Goal: Task Accomplishment & Management: Manage account settings

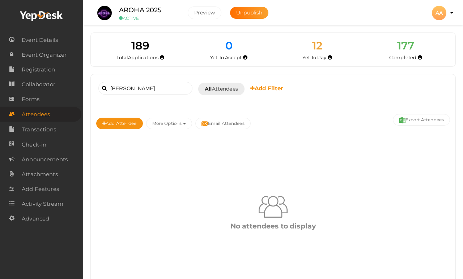
scroll to position [33, 0]
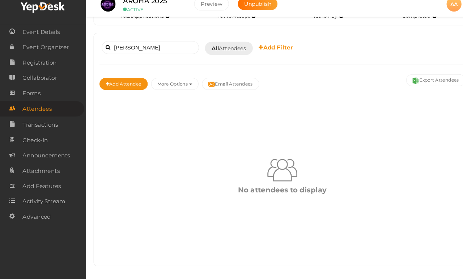
click at [173, 249] on div "No attendees to display" at bounding box center [273, 178] width 354 height 151
click at [126, 50] on input "[PERSON_NAME]" at bounding box center [145, 55] width 94 height 13
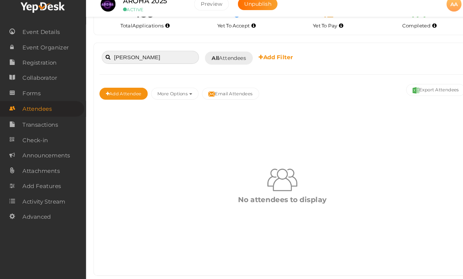
click at [167, 60] on input "[PERSON_NAME]" at bounding box center [145, 64] width 94 height 13
type input "V"
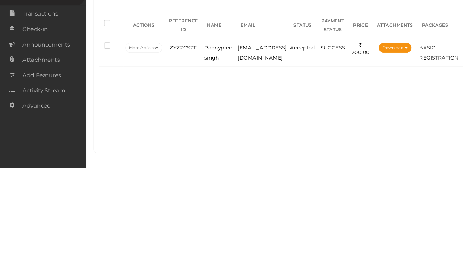
click at [273, 154] on td "[EMAIL_ADDRESS][DOMAIN_NAME]" at bounding box center [253, 167] width 51 height 27
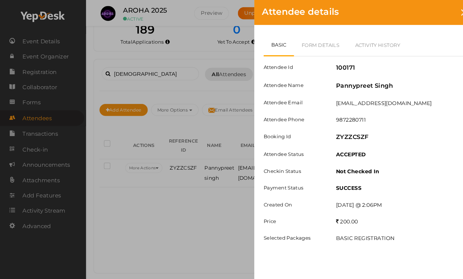
click at [320, 53] on link "Form Details" at bounding box center [310, 43] width 52 height 21
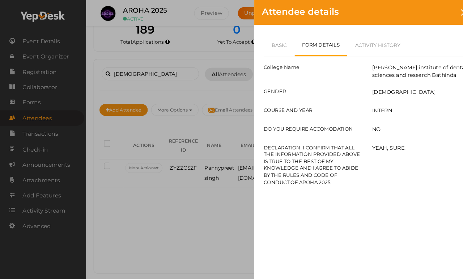
click at [273, 54] on link "Basic" at bounding box center [270, 43] width 30 height 21
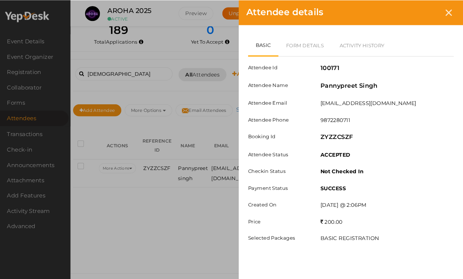
scroll to position [27, 32]
click at [428, 19] on div "Attendee details" at bounding box center [354, 12] width 217 height 24
click at [442, 10] on div at bounding box center [448, 11] width 13 height 13
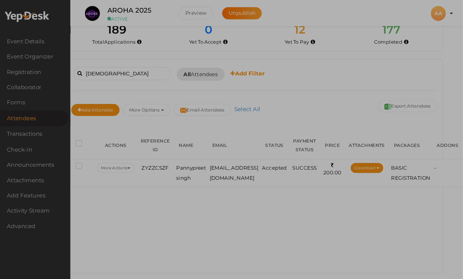
click at [432, 12] on div "AA" at bounding box center [439, 13] width 14 height 14
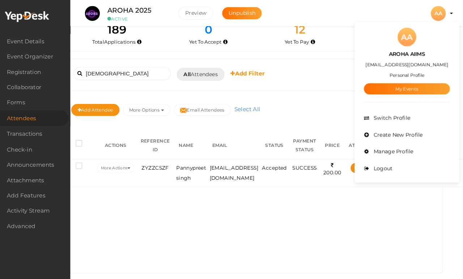
click at [119, 66] on div at bounding box center [231, 139] width 463 height 279
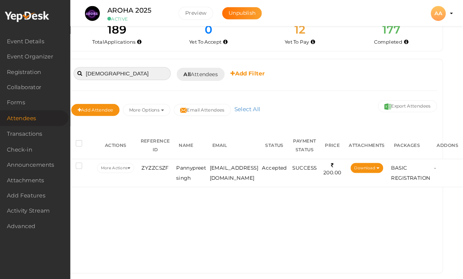
click at [117, 65] on input "[DEMOGRAPHIC_DATA]" at bounding box center [133, 71] width 94 height 13
type input "P"
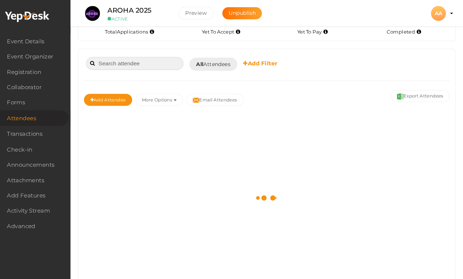
scroll to position [26, 0]
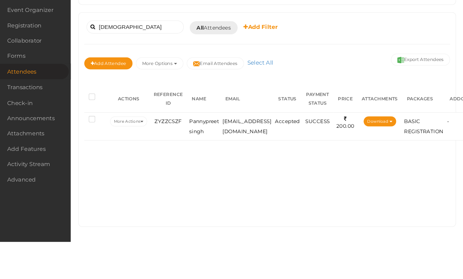
click at [199, 160] on span "Pannypreet singh" at bounding box center [212, 168] width 29 height 16
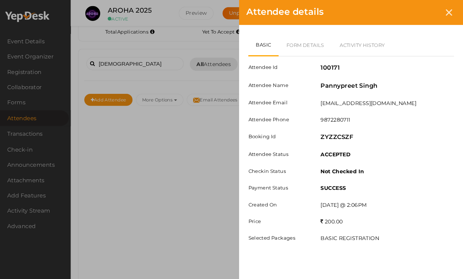
click at [289, 38] on link "Form Details" at bounding box center [310, 43] width 52 height 21
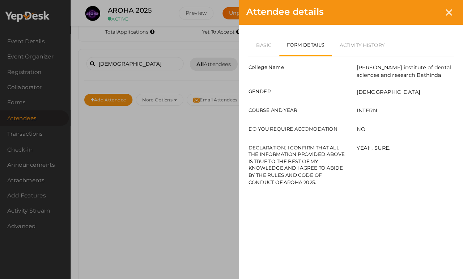
click at [259, 47] on link "Basic" at bounding box center [270, 43] width 30 height 21
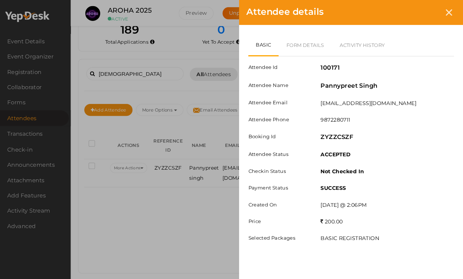
click at [420, 10] on div "Attendee details" at bounding box center [354, 12] width 217 height 24
click at [442, 19] on div at bounding box center [448, 11] width 13 height 13
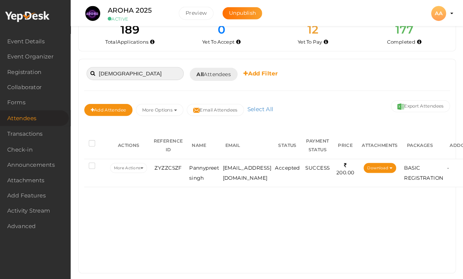
click at [132, 65] on input "[DEMOGRAPHIC_DATA]" at bounding box center [145, 71] width 94 height 13
type input "P"
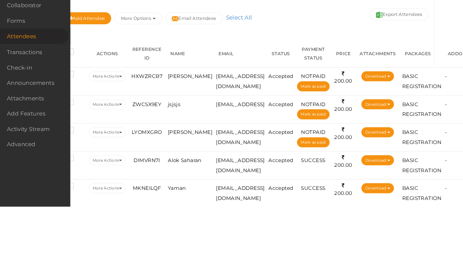
scroll to position [27, 24]
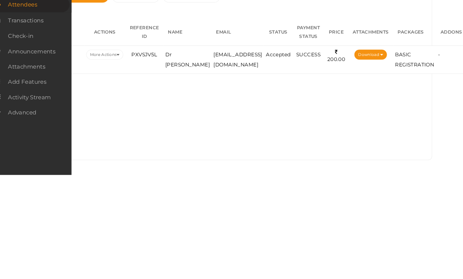
click at [220, 160] on span "[EMAIL_ADDRESS][DOMAIN_NAME]" at bounding box center [243, 168] width 47 height 16
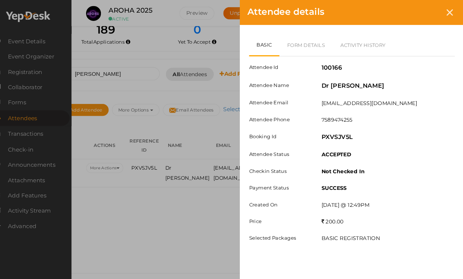
click at [291, 42] on link "Form Details" at bounding box center [310, 43] width 52 height 21
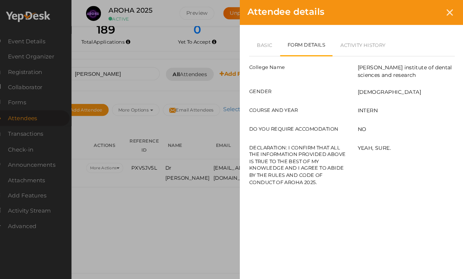
click at [255, 44] on link "Basic" at bounding box center [270, 43] width 30 height 21
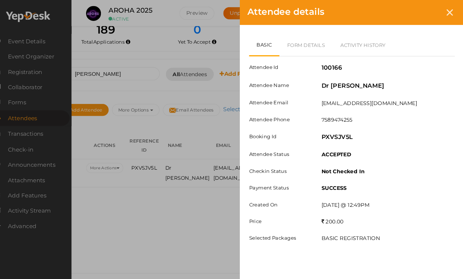
click at [297, 52] on link "Form Details" at bounding box center [310, 43] width 52 height 21
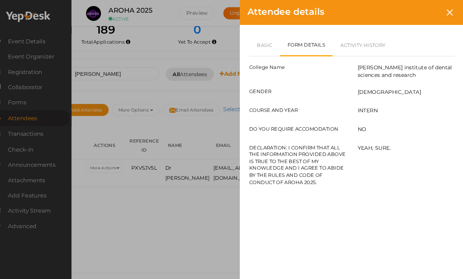
click at [260, 40] on link "Basic" at bounding box center [270, 43] width 30 height 21
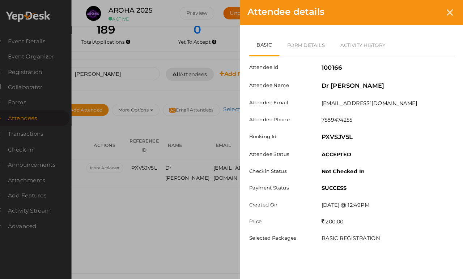
click at [437, 3] on div "Attendee details" at bounding box center [354, 12] width 217 height 24
click at [431, 2] on div "Attendee details" at bounding box center [354, 12] width 217 height 24
click at [446, 10] on icon at bounding box center [449, 12] width 6 height 6
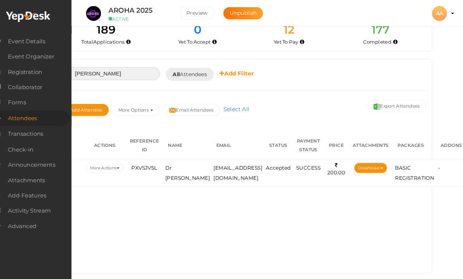
click at [115, 65] on input "[PERSON_NAME]" at bounding box center [121, 71] width 94 height 13
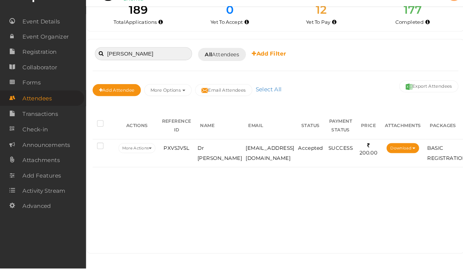
scroll to position [27, 0]
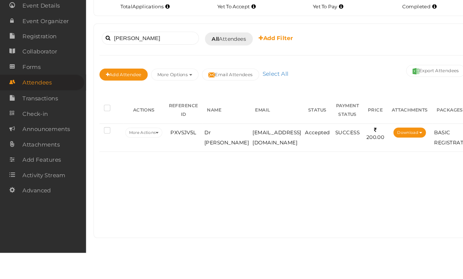
click at [151, 57] on div "[PERSON_NAME] Booked for [DATE] [DATE] [DATE] This Week Custom Date All Attende…" at bounding box center [273, 160] width 364 height 207
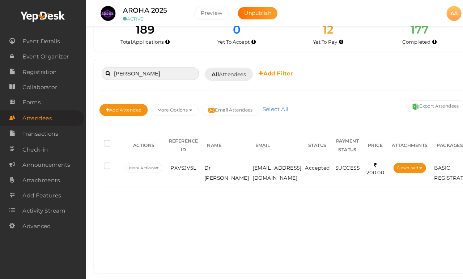
click at [155, 65] on input "[PERSON_NAME]" at bounding box center [145, 71] width 94 height 13
type input "A"
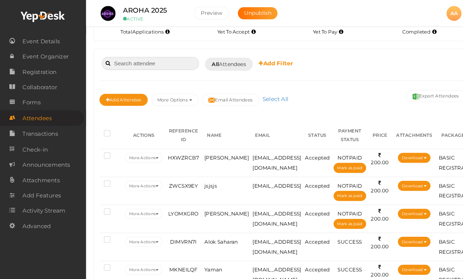
type input "H"
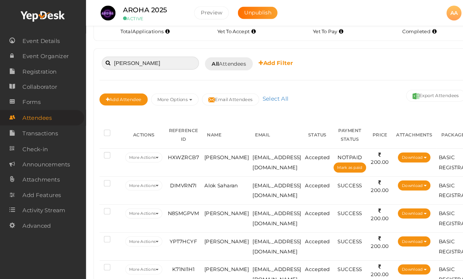
scroll to position [0, 0]
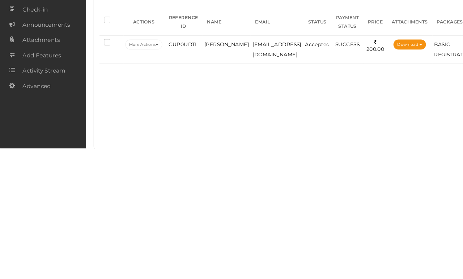
click at [183, 170] on td "CUP0UDTL" at bounding box center [177, 183] width 37 height 27
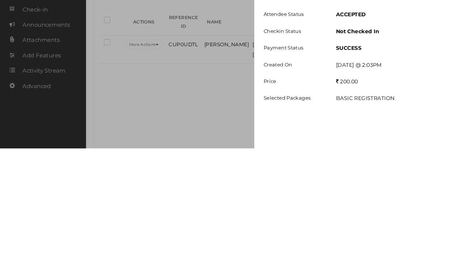
scroll to position [27, 0]
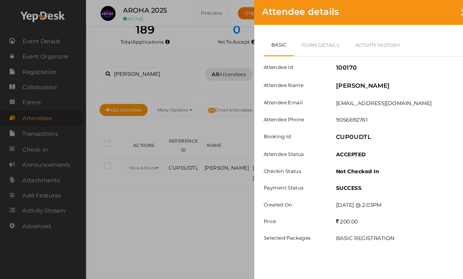
click at [297, 46] on link "Form Details" at bounding box center [310, 43] width 52 height 21
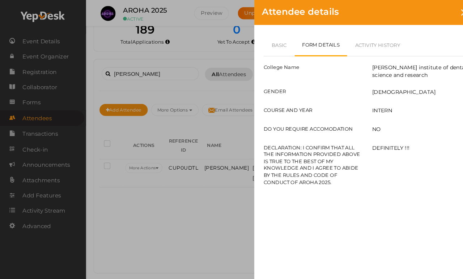
click at [260, 43] on link "Basic" at bounding box center [270, 43] width 30 height 21
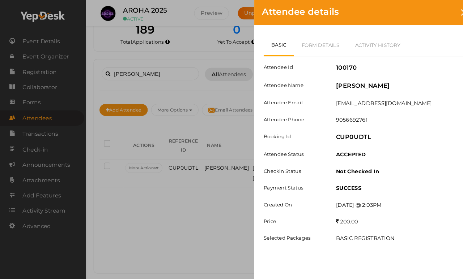
click at [440, 18] on div "Attendee details" at bounding box center [354, 12] width 217 height 24
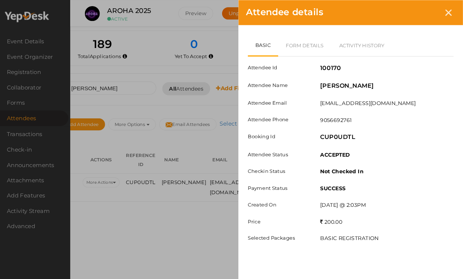
scroll to position [0, 44]
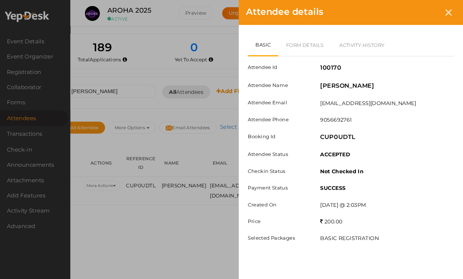
click at [446, 15] on icon at bounding box center [449, 12] width 6 height 6
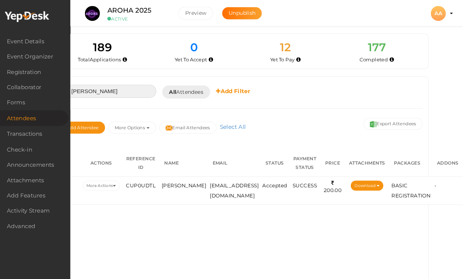
click at [98, 89] on input "[PERSON_NAME]" at bounding box center [119, 88] width 94 height 13
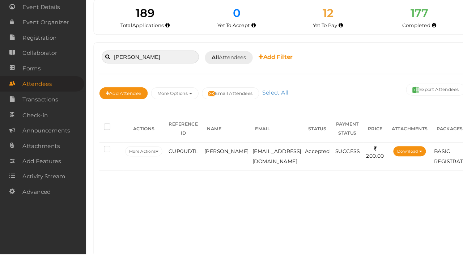
type input "J"
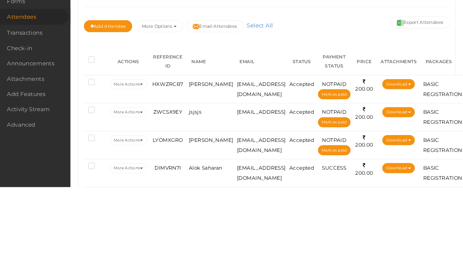
scroll to position [0, 6]
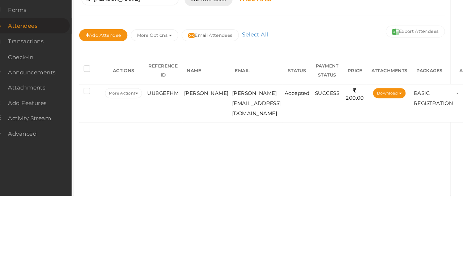
click at [202, 171] on td "[PERSON_NAME]" at bounding box center [213, 189] width 47 height 37
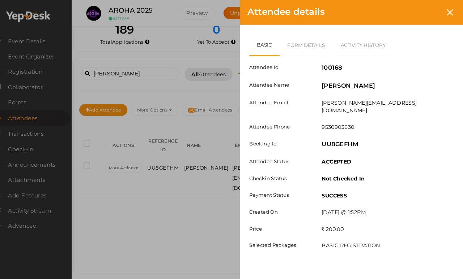
click at [294, 48] on link "Form Details" at bounding box center [310, 43] width 52 height 21
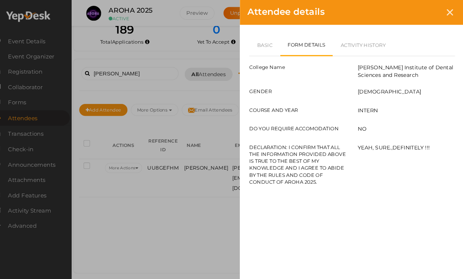
click at [257, 45] on link "Basic" at bounding box center [270, 43] width 30 height 21
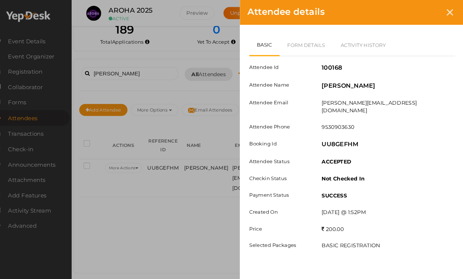
click at [287, 43] on link "Form Details" at bounding box center [310, 43] width 52 height 21
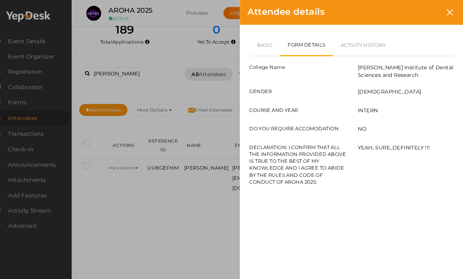
click at [255, 43] on link "Basic" at bounding box center [270, 43] width 30 height 21
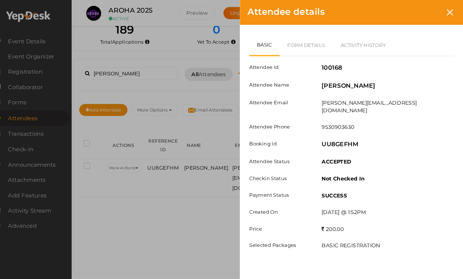
click at [442, 9] on div at bounding box center [448, 11] width 13 height 13
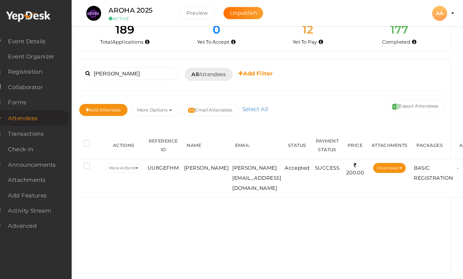
click at [139, 75] on div "[PERSON_NAME] Booked for [DATE] [DATE] [DATE] This Week Custom Date All Attende…" at bounding box center [267, 91] width 354 height 57
click at [144, 65] on input "[PERSON_NAME]" at bounding box center [140, 71] width 94 height 13
type input "A"
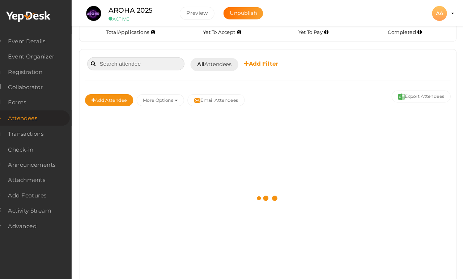
scroll to position [27, 0]
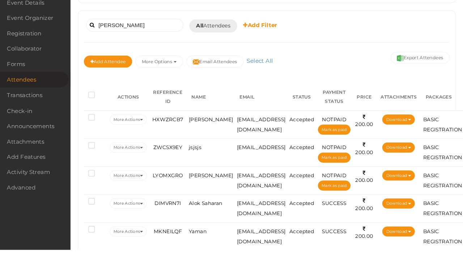
click at [265, 58] on b "Add Filter" at bounding box center [266, 61] width 33 height 7
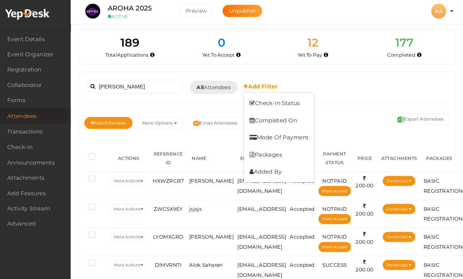
scroll to position [0, 0]
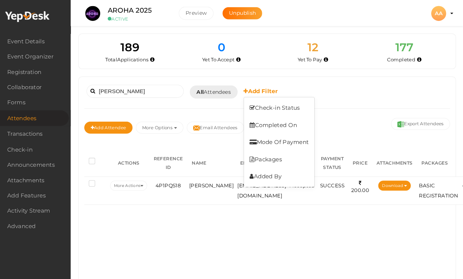
click at [137, 97] on div at bounding box center [231, 139] width 463 height 279
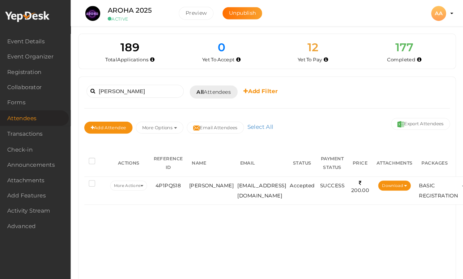
click at [242, 186] on td "[EMAIL_ADDRESS][DOMAIN_NAME]" at bounding box center [267, 184] width 51 height 27
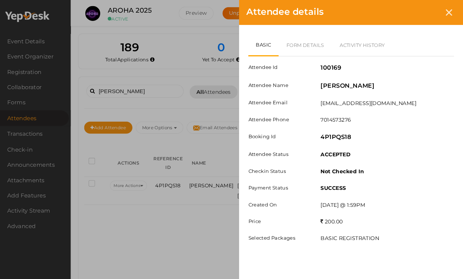
click at [303, 43] on link "Form Details" at bounding box center [310, 43] width 52 height 21
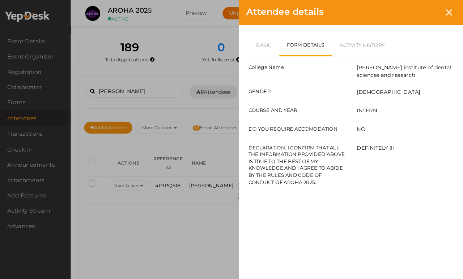
click at [255, 60] on div "College Name [PERSON_NAME] institute of dental sciences and research GENDER [DE…" at bounding box center [354, 118] width 199 height 127
click at [255, 51] on link "Basic" at bounding box center [270, 43] width 30 height 21
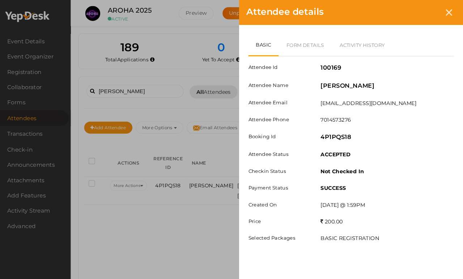
click at [442, 11] on div at bounding box center [448, 11] width 13 height 13
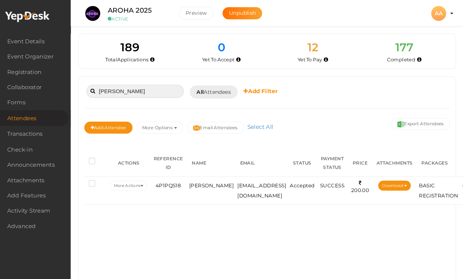
click at [157, 93] on input "[PERSON_NAME]" at bounding box center [145, 88] width 94 height 13
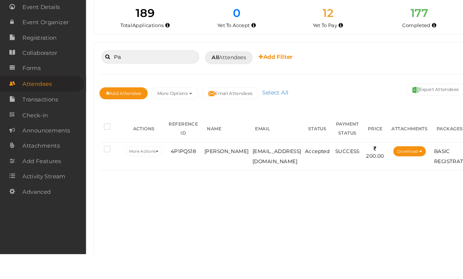
type input "P"
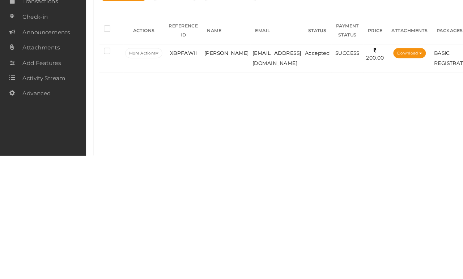
scroll to position [51, 0]
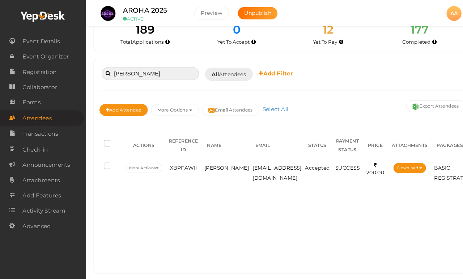
click at [158, 65] on input "[PERSON_NAME]" at bounding box center [145, 71] width 94 height 13
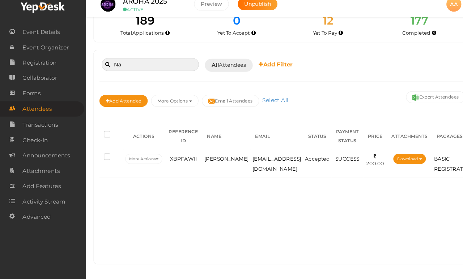
type input "N"
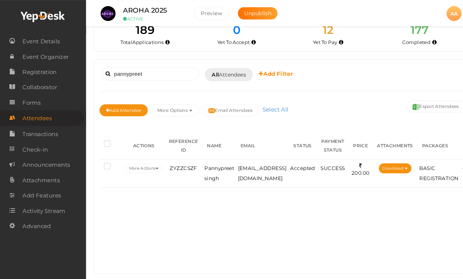
scroll to position [25, 0]
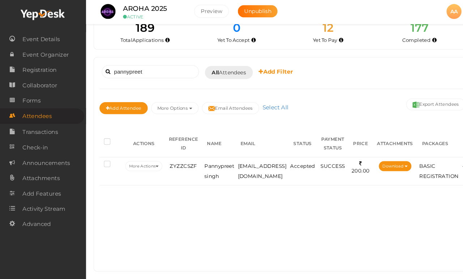
click at [226, 157] on td "Pannypreet singh" at bounding box center [212, 167] width 32 height 27
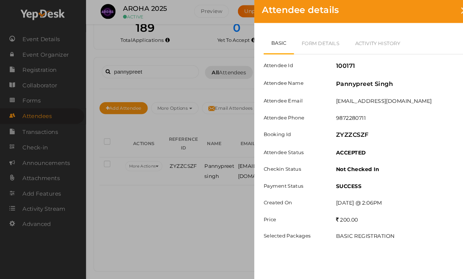
click at [443, 7] on div at bounding box center [448, 11] width 13 height 13
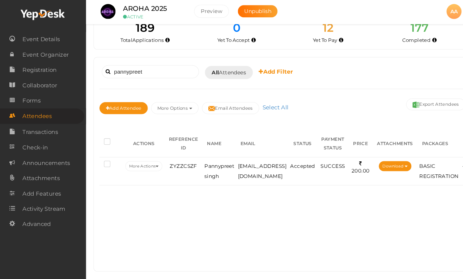
click at [169, 73] on div "pannypreet Booked for [DATE] [DATE] [DATE] This Week Custom Date All Attendees …" at bounding box center [273, 91] width 354 height 57
click at [175, 65] on input "pannypreet" at bounding box center [145, 71] width 94 height 13
type input "p"
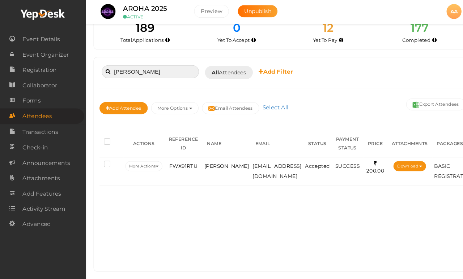
click at [182, 65] on input "[PERSON_NAME]" at bounding box center [145, 71] width 94 height 13
click at [167, 65] on input "[PERSON_NAME]" at bounding box center [145, 71] width 94 height 13
type input "V"
click at [146, 57] on div "[PERSON_NAME] Booked for [DATE] [DATE] [DATE] This Week Custom Date All Attende…" at bounding box center [273, 160] width 364 height 207
click at [148, 65] on input "[PERSON_NAME]" at bounding box center [145, 71] width 94 height 13
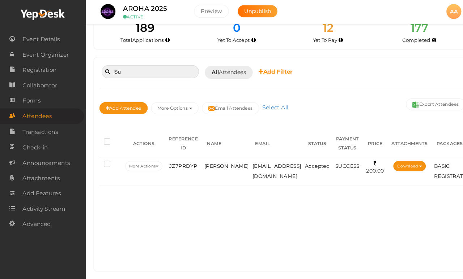
type input "S"
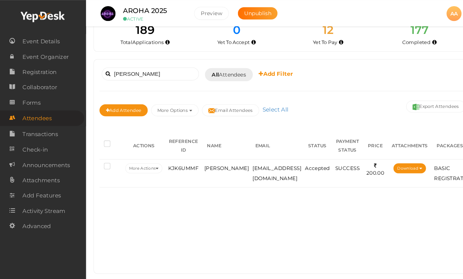
scroll to position [26, 0]
click at [242, 157] on td "[EMAIL_ADDRESS][DOMAIN_NAME]" at bounding box center [267, 167] width 51 height 27
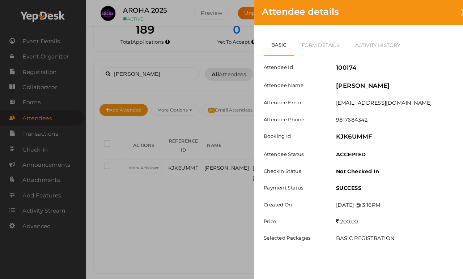
click at [322, 48] on link "Form Details" at bounding box center [310, 43] width 52 height 21
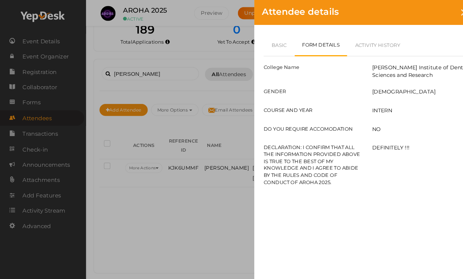
click at [269, 49] on link "Basic" at bounding box center [270, 43] width 30 height 21
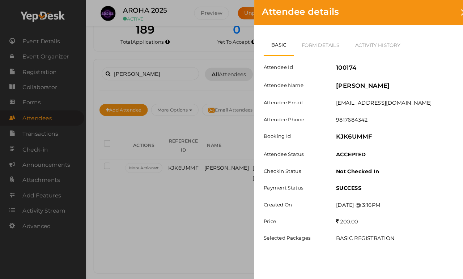
click at [433, 12] on div "Attendee details" at bounding box center [354, 12] width 217 height 24
click at [438, 14] on div "Attendee details" at bounding box center [354, 12] width 217 height 24
click at [442, 9] on div "Attendee details" at bounding box center [354, 12] width 217 height 24
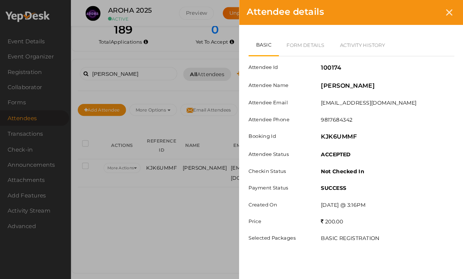
click at [442, 14] on div at bounding box center [448, 11] width 13 height 13
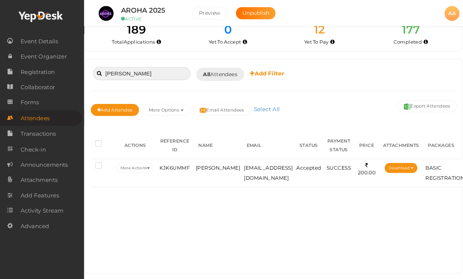
click at [161, 65] on input "[PERSON_NAME]" at bounding box center [139, 71] width 94 height 13
click at [165, 65] on input "[PERSON_NAME]" at bounding box center [139, 71] width 94 height 13
type input "T"
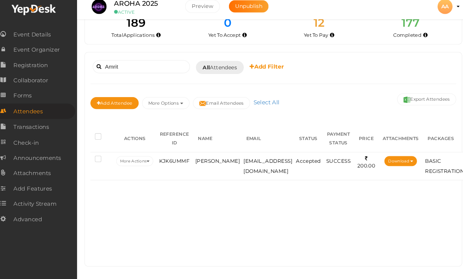
scroll to position [27, 0]
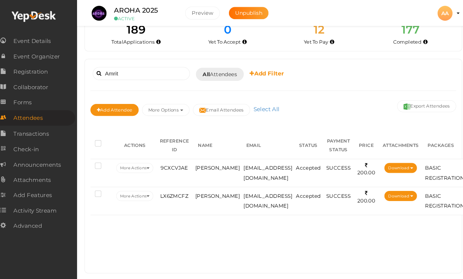
click at [242, 161] on td "[EMAIL_ADDRESS][DOMAIN_NAME]" at bounding box center [267, 167] width 51 height 27
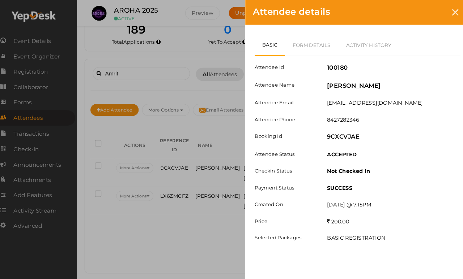
click at [299, 43] on link "Form Details" at bounding box center [310, 43] width 52 height 21
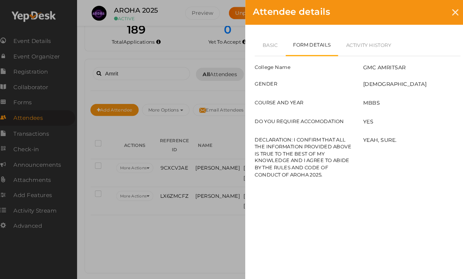
click at [431, 7] on div "Attendee details" at bounding box center [354, 12] width 217 height 24
click at [431, 11] on div "Attendee details" at bounding box center [354, 12] width 217 height 24
click at [434, 18] on div "Attendee details" at bounding box center [354, 12] width 217 height 24
click at [442, 12] on div at bounding box center [448, 11] width 13 height 13
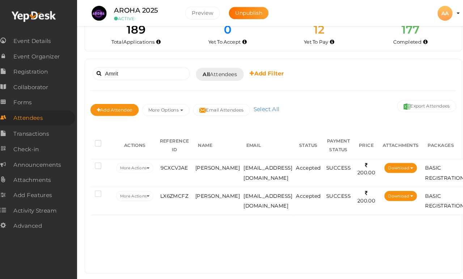
click at [249, 187] on span "[EMAIL_ADDRESS][DOMAIN_NAME]" at bounding box center [267, 195] width 47 height 16
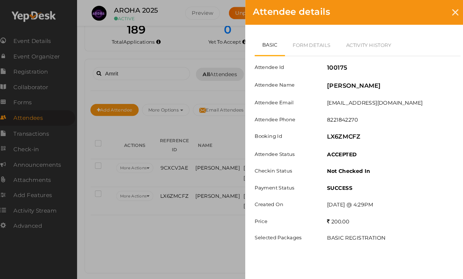
click at [297, 43] on link "Form Details" at bounding box center [310, 43] width 52 height 21
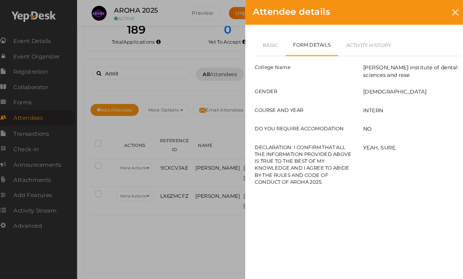
click at [255, 52] on link "Basic" at bounding box center [270, 43] width 30 height 21
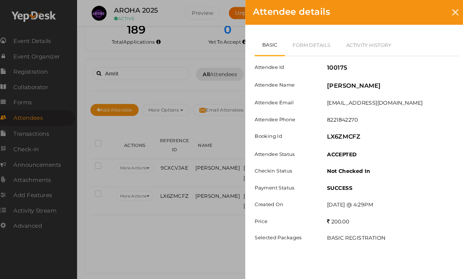
click at [446, 9] on icon at bounding box center [449, 12] width 6 height 6
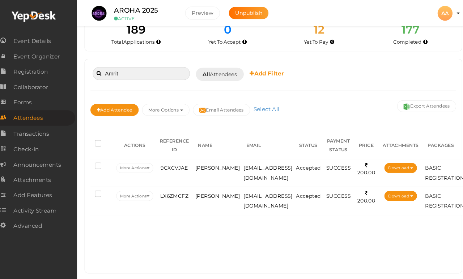
click at [157, 65] on input "Amrit" at bounding box center [145, 71] width 94 height 13
type input "A"
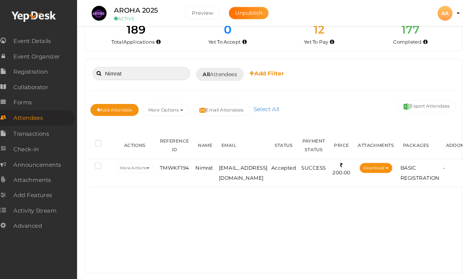
type input "Nimrat"
click at [243, 163] on td "[EMAIL_ADDRESS][DOMAIN_NAME]" at bounding box center [243, 167] width 51 height 27
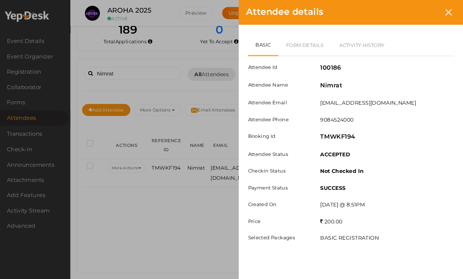
scroll to position [27, 1]
